Goal: Information Seeking & Learning: Find specific fact

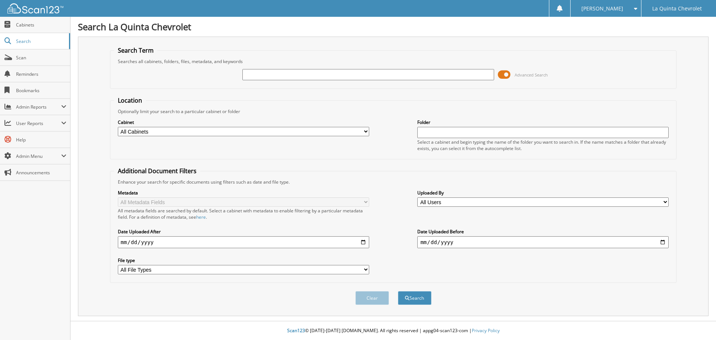
click at [289, 72] on input "text" at bounding box center [367, 74] width 251 height 11
click at [274, 76] on input "text" at bounding box center [367, 74] width 251 height 11
click at [341, 72] on input "text" at bounding box center [367, 74] width 251 height 11
type input "271355"
click at [364, 242] on input "date" at bounding box center [243, 242] width 251 height 12
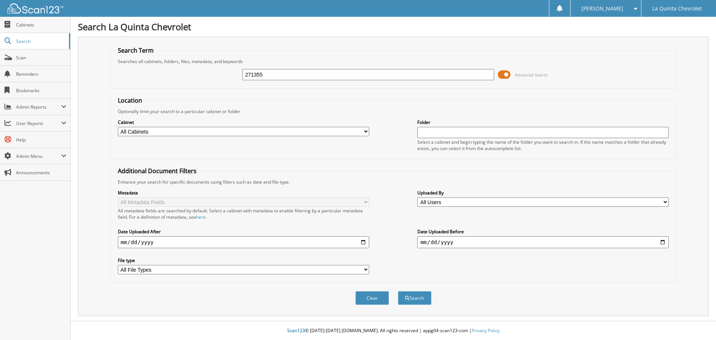
type input "[DATE]"
click at [663, 241] on input "date" at bounding box center [542, 242] width 251 height 12
type input "[DATE]"
click at [412, 298] on button "Search" at bounding box center [415, 298] width 34 height 14
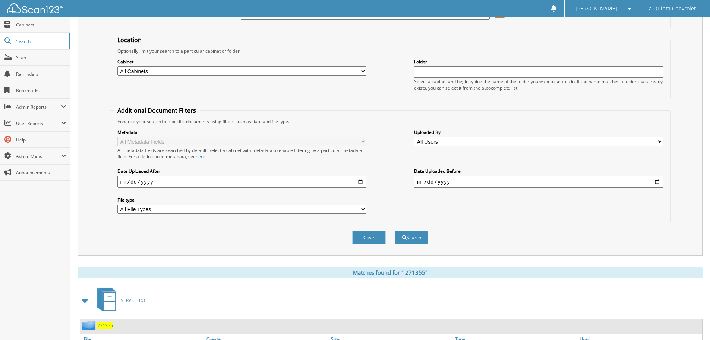
scroll to position [106, 0]
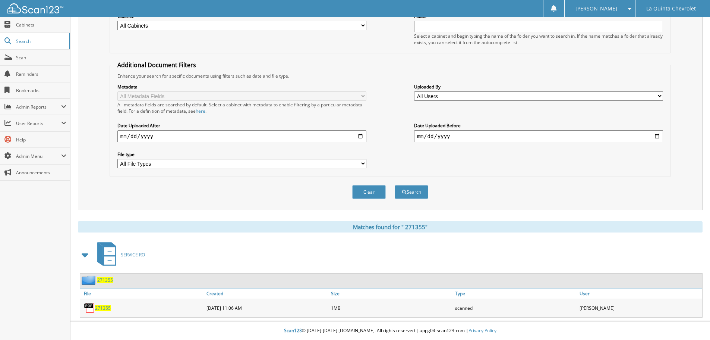
click at [100, 304] on div "2 7 1 3 5 5" at bounding box center [142, 307] width 124 height 15
click at [101, 308] on span "2 7 1 3 5 5" at bounding box center [103, 308] width 16 height 6
